Goal: Information Seeking & Learning: Learn about a topic

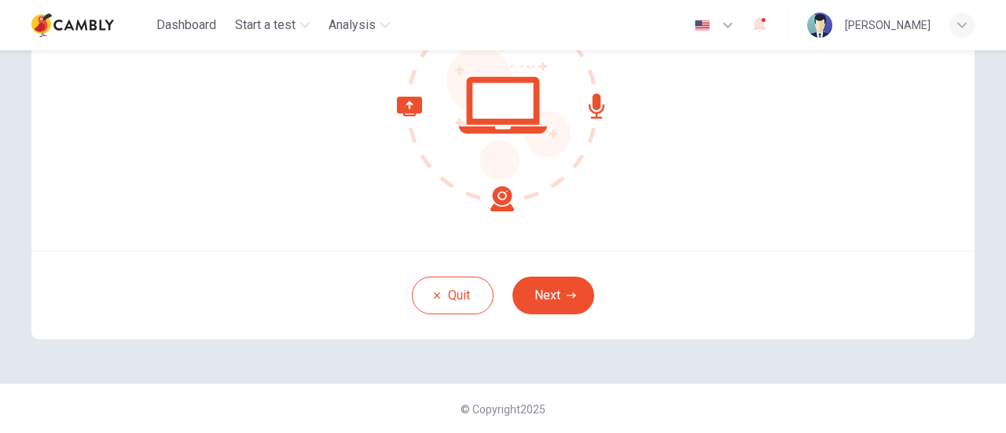
scroll to position [142, 0]
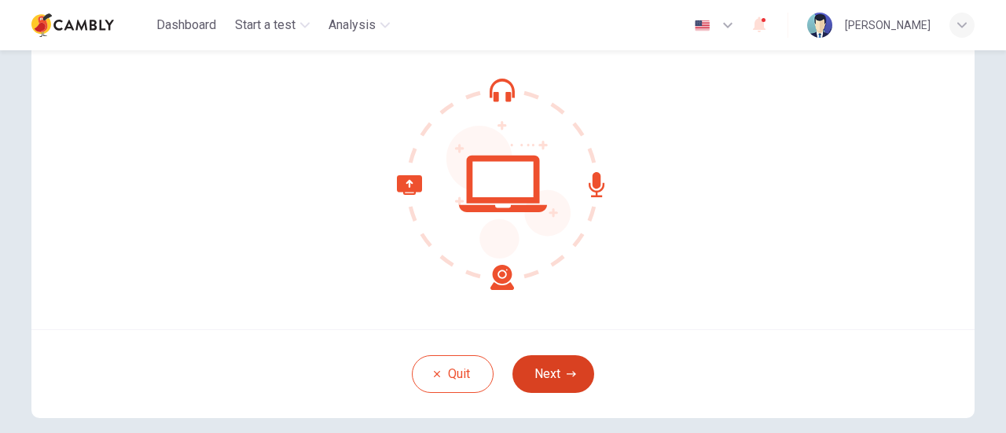
click at [549, 372] on button "Next" at bounding box center [554, 374] width 82 height 38
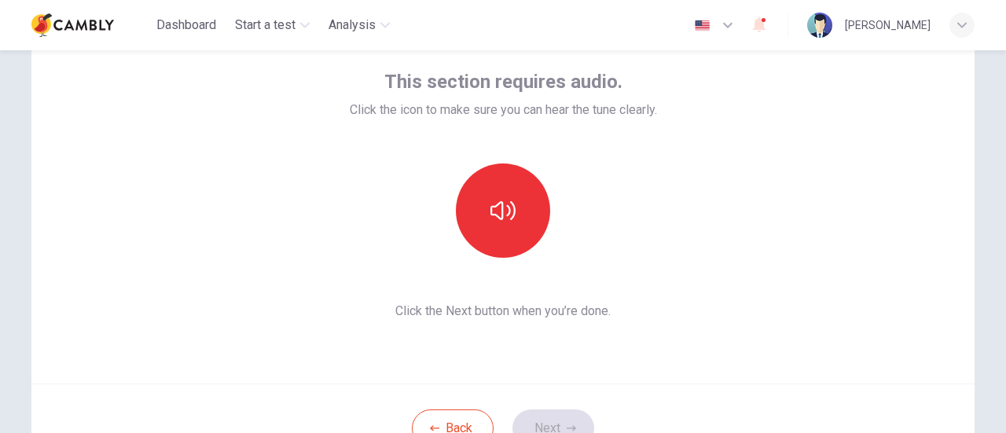
scroll to position [64, 0]
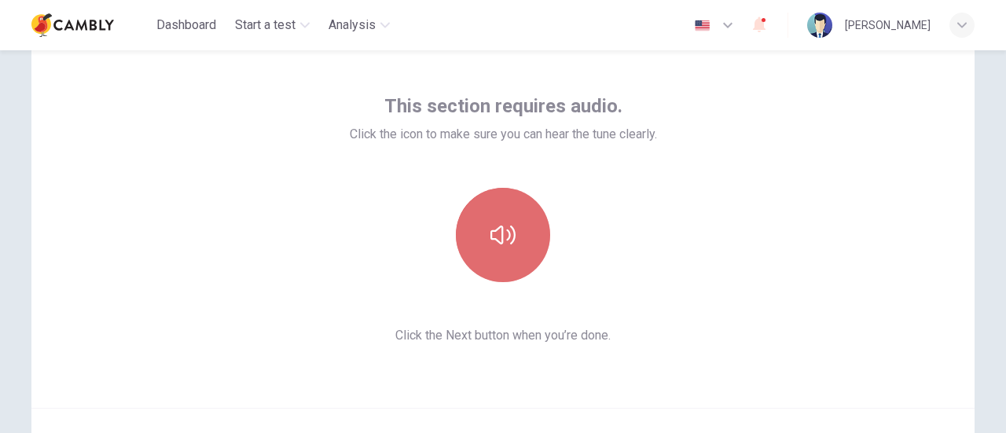
click at [506, 237] on icon "button" at bounding box center [503, 235] width 25 height 19
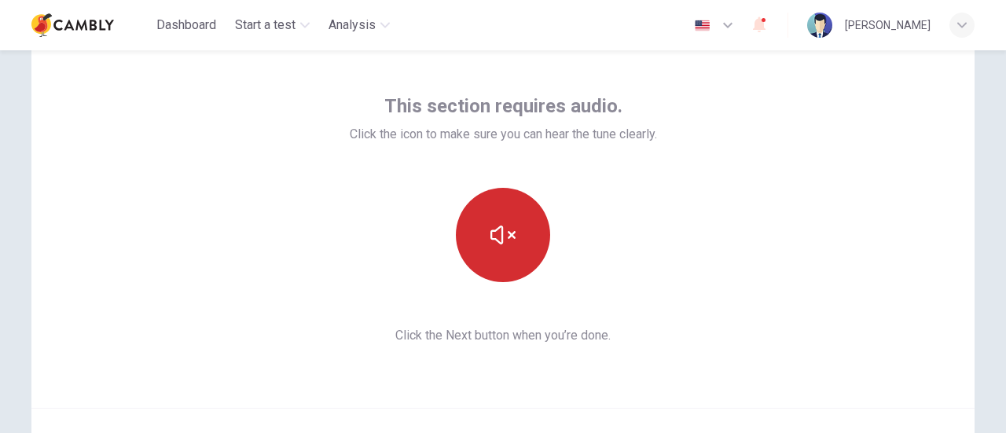
scroll to position [221, 0]
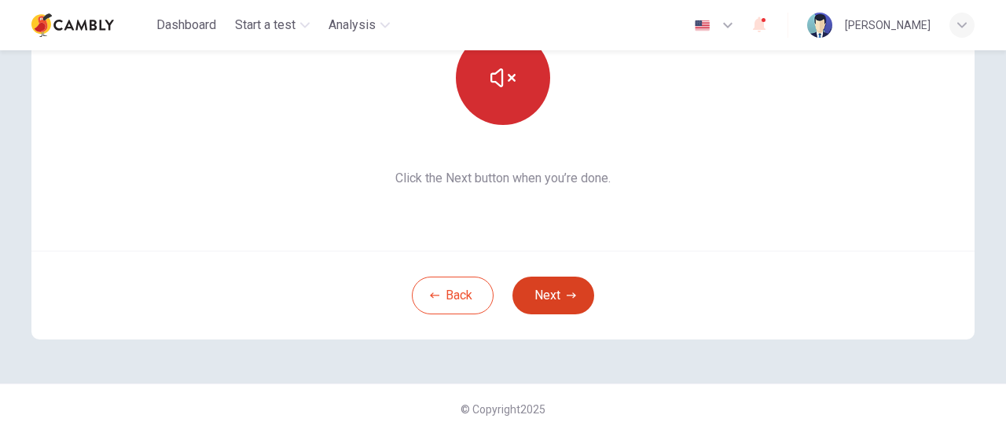
click at [575, 298] on button "Next" at bounding box center [554, 296] width 82 height 38
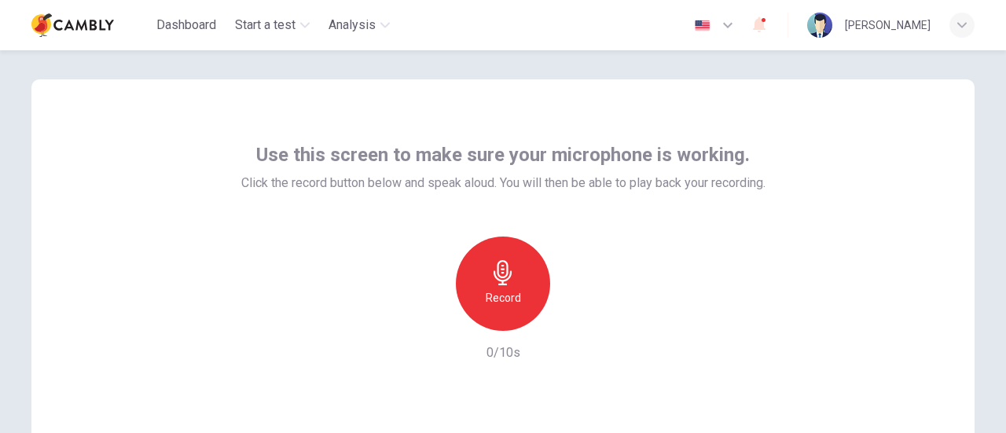
scroll to position [0, 0]
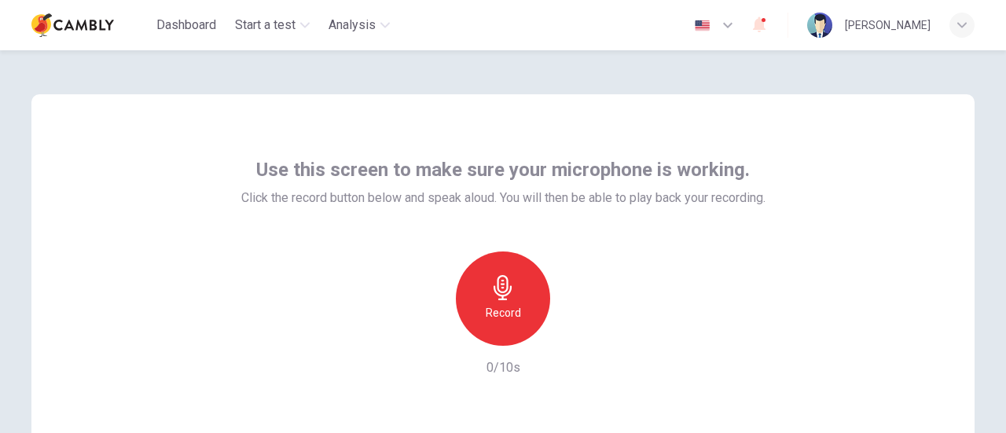
click at [491, 282] on icon "button" at bounding box center [503, 287] width 25 height 25
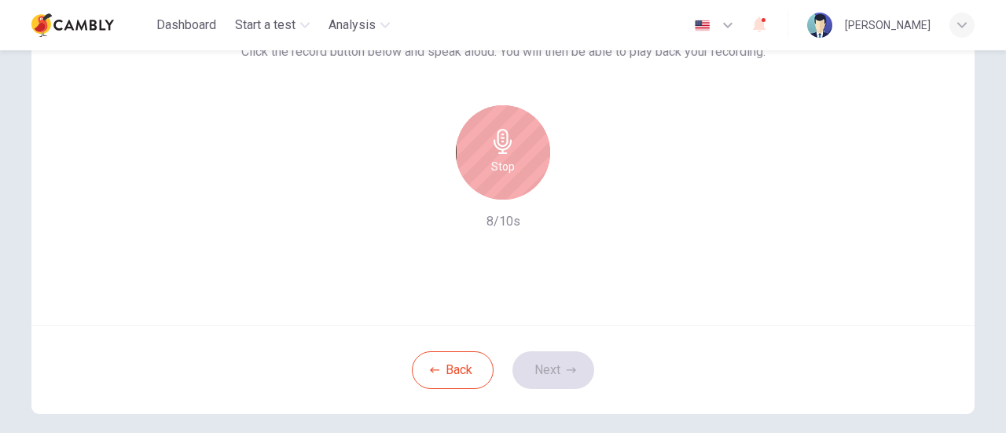
scroll to position [157, 0]
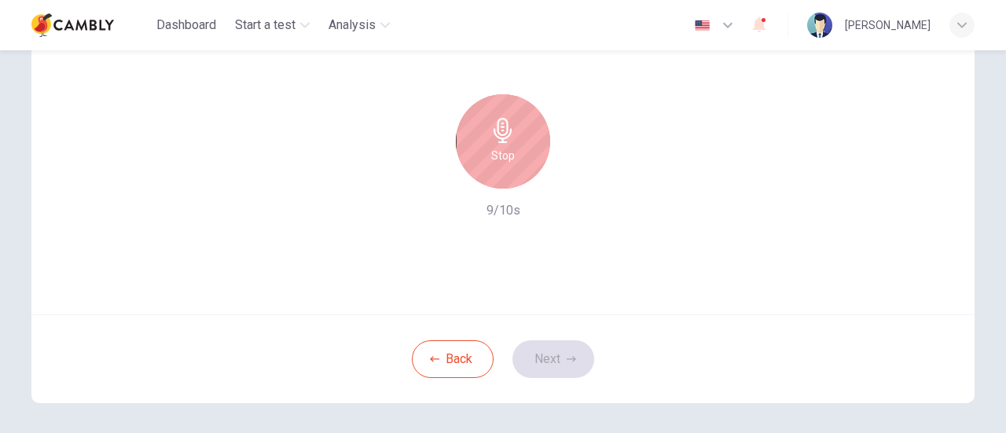
click at [483, 172] on div "Stop" at bounding box center [503, 141] width 94 height 94
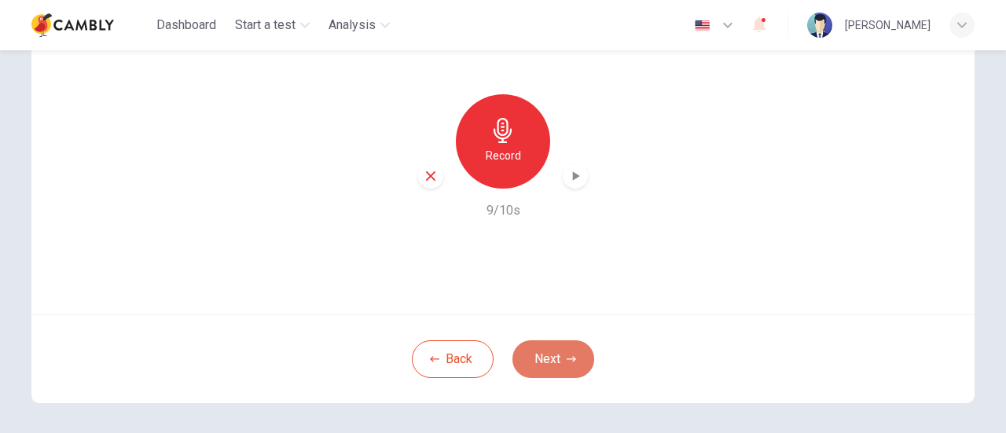
click at [532, 347] on button "Next" at bounding box center [554, 359] width 82 height 38
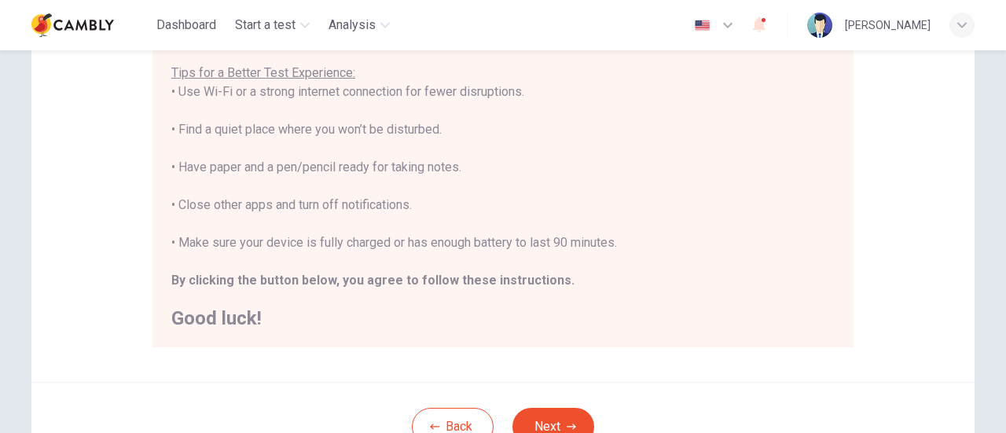
scroll to position [393, 0]
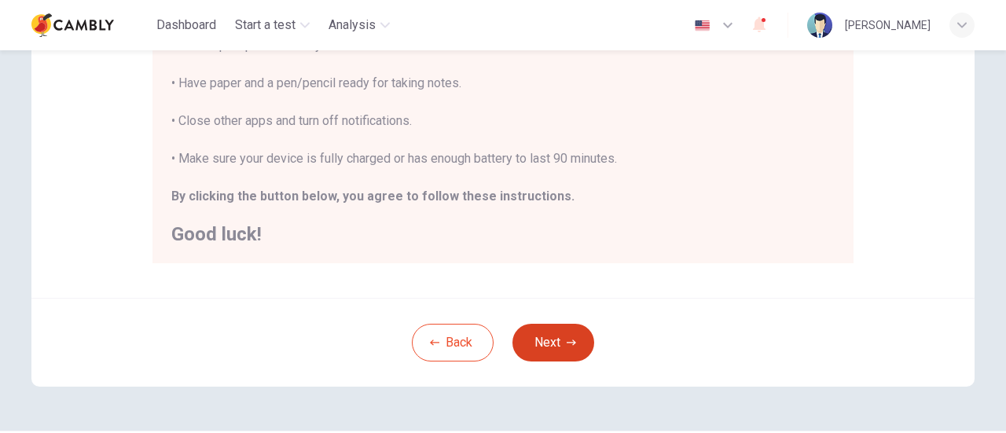
click at [567, 345] on icon "button" at bounding box center [571, 342] width 9 height 9
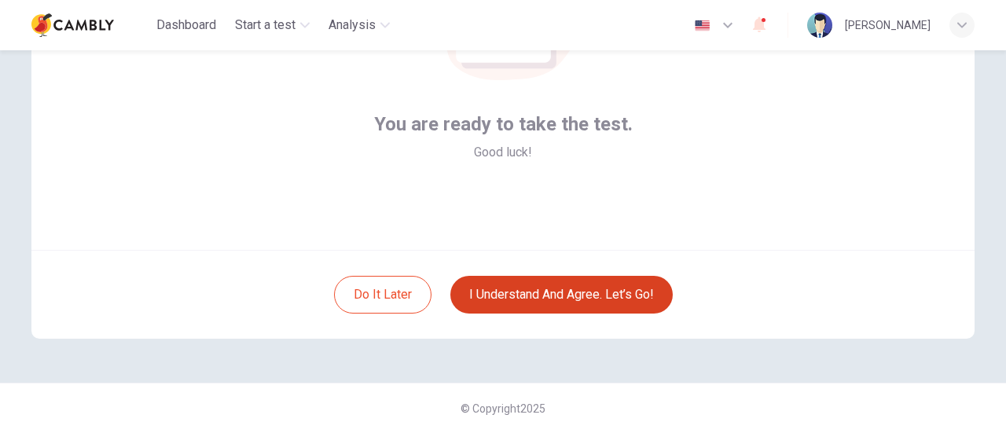
scroll to position [221, 0]
click at [520, 295] on button "I understand and agree. Let’s go!" at bounding box center [561, 296] width 222 height 38
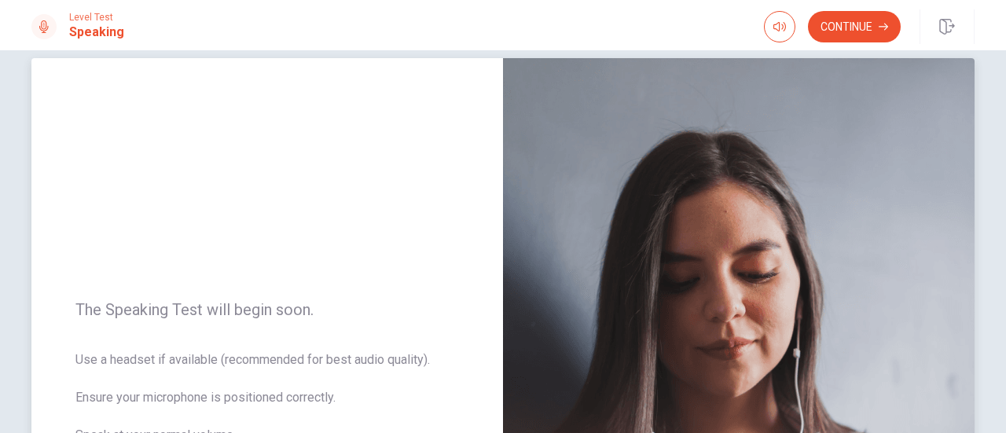
scroll to position [22, 0]
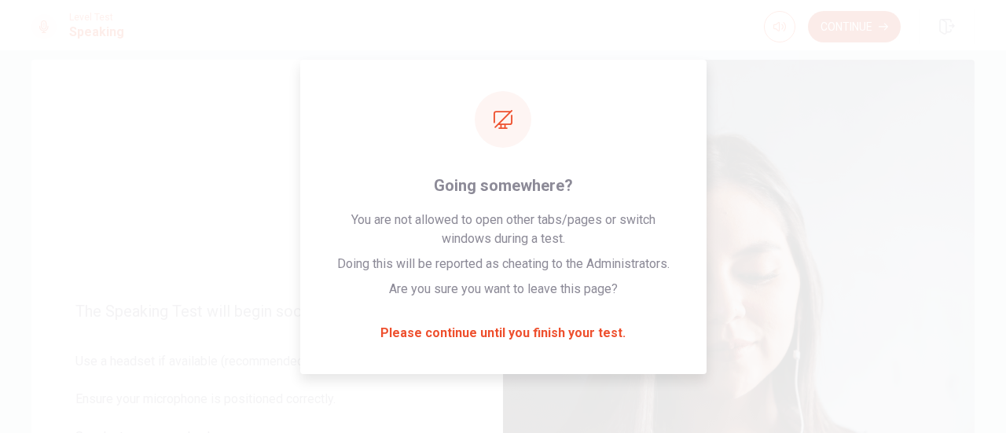
click at [836, 29] on button "Continue" at bounding box center [854, 26] width 93 height 31
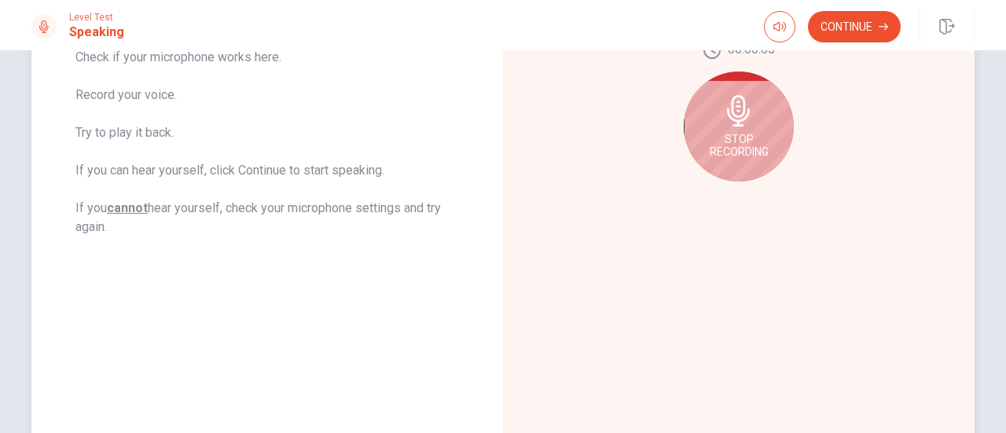
scroll to position [179, 0]
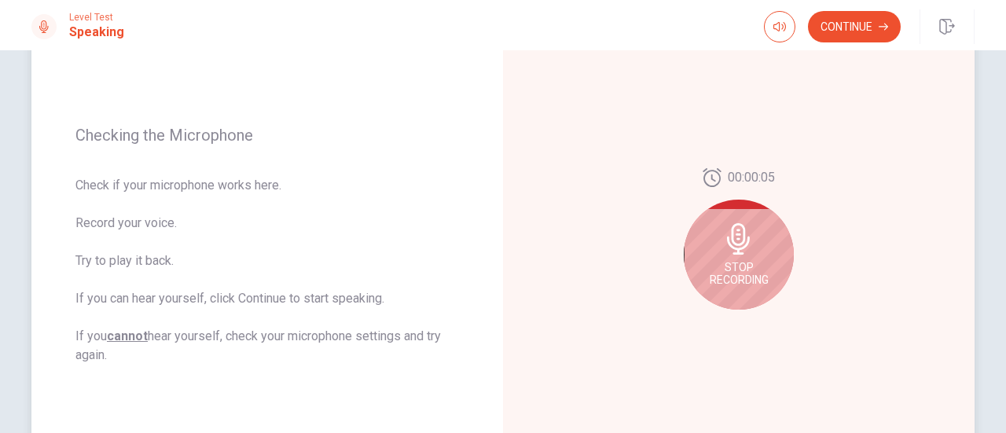
click at [731, 243] on icon at bounding box center [738, 238] width 23 height 31
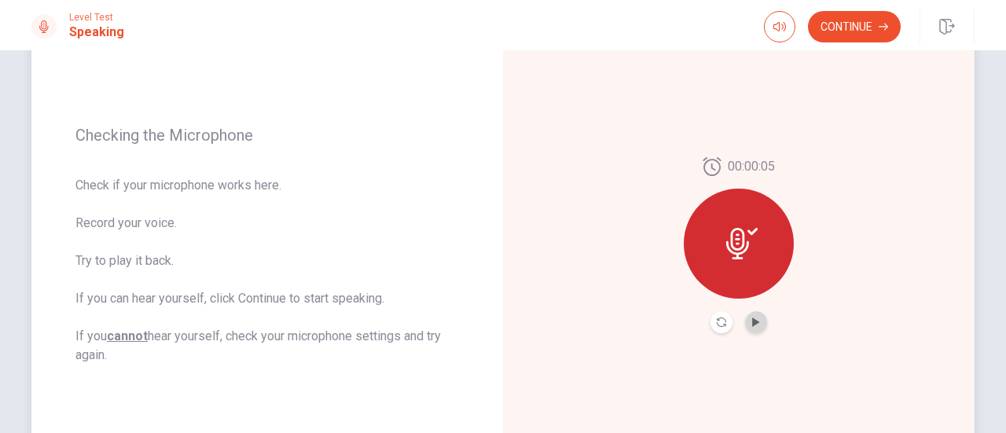
click at [753, 316] on button "Play Audio" at bounding box center [756, 322] width 22 height 22
click at [756, 318] on icon "Pause Audio" at bounding box center [756, 322] width 8 height 9
click at [756, 318] on icon "Play Audio" at bounding box center [756, 322] width 9 height 9
click at [833, 29] on button "Continue" at bounding box center [854, 26] width 93 height 31
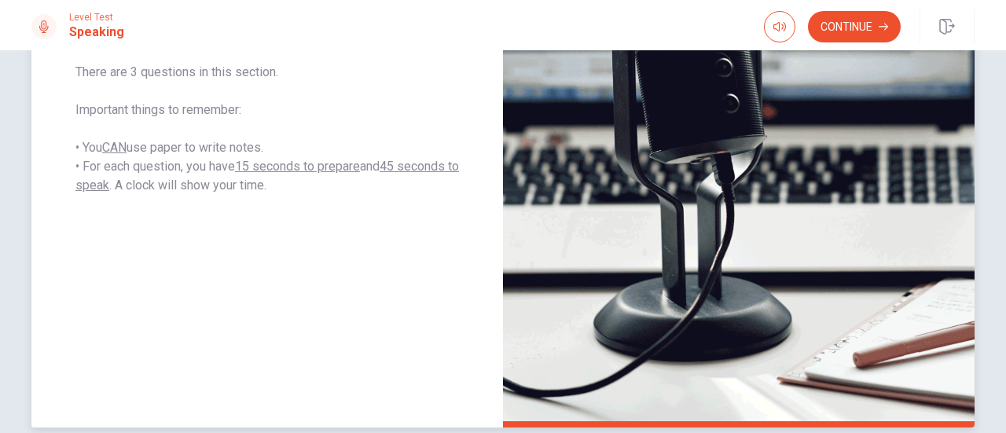
scroll to position [22, 0]
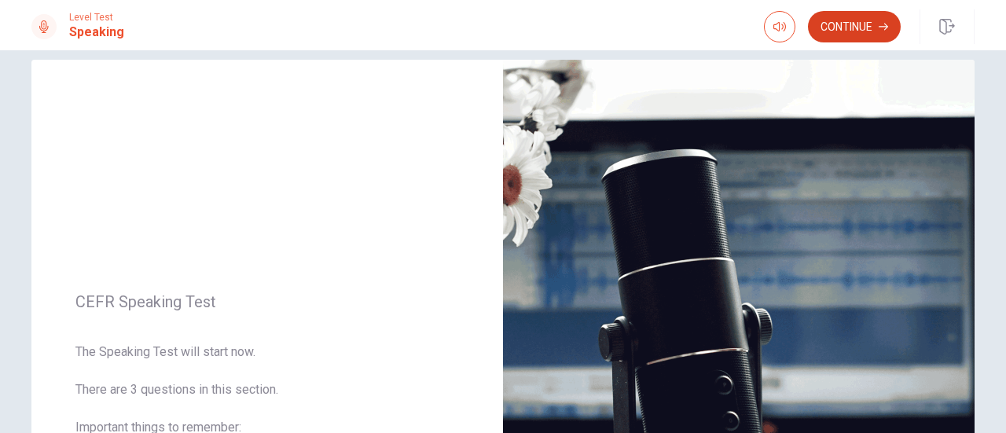
click at [851, 15] on button "Continue" at bounding box center [854, 26] width 93 height 31
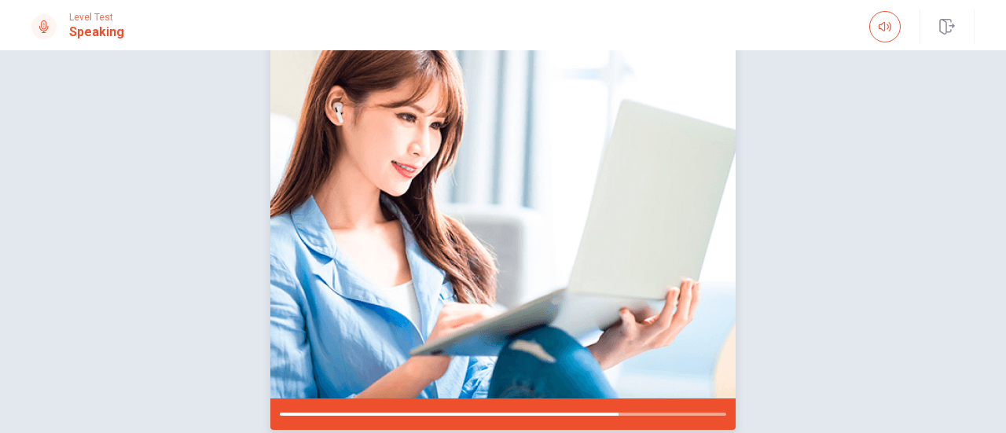
scroll to position [256, 0]
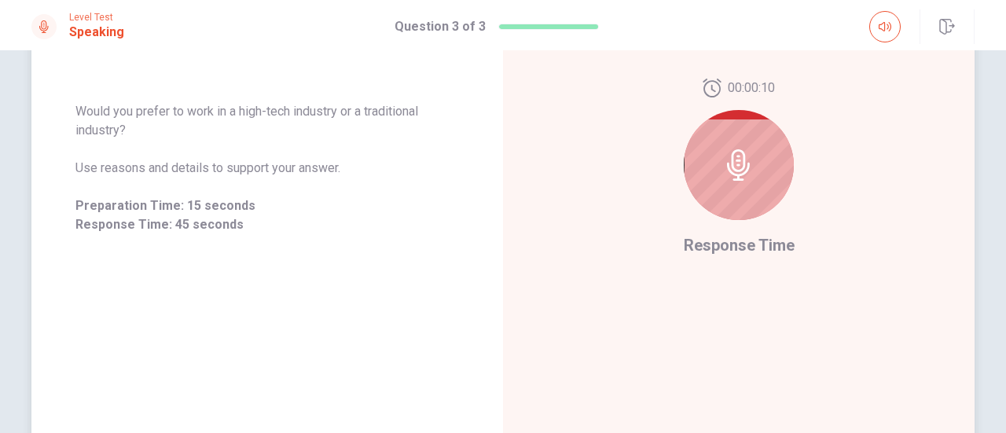
click at [825, 195] on div "00:00:10 Response Time" at bounding box center [739, 167] width 472 height 685
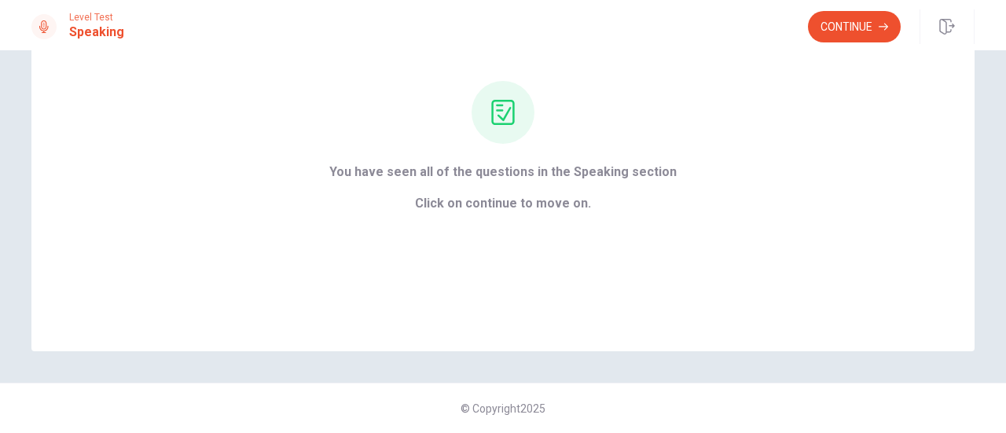
scroll to position [138, 0]
click at [840, 37] on button "Continue" at bounding box center [854, 26] width 93 height 31
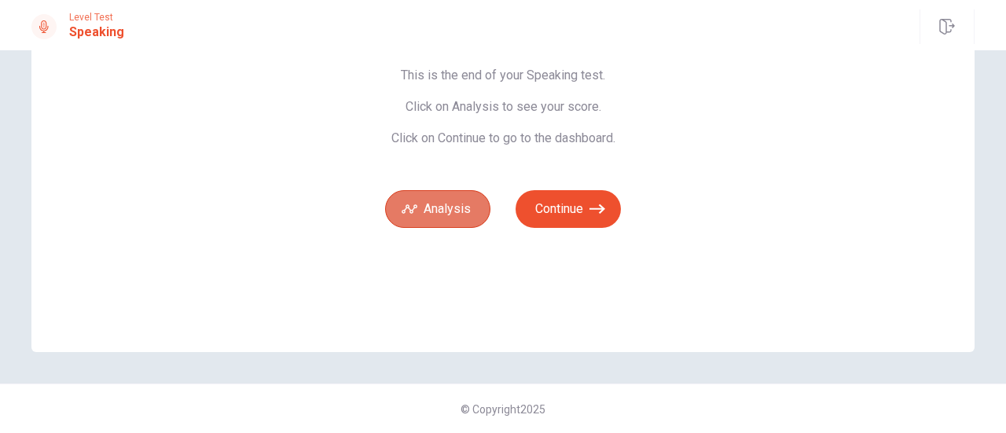
click at [450, 219] on button "Analysis" at bounding box center [437, 209] width 105 height 38
